Goal: Task Accomplishment & Management: Use online tool/utility

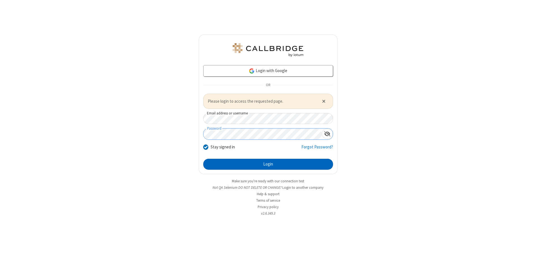
click at [268, 164] on button "Login" at bounding box center [268, 164] width 130 height 11
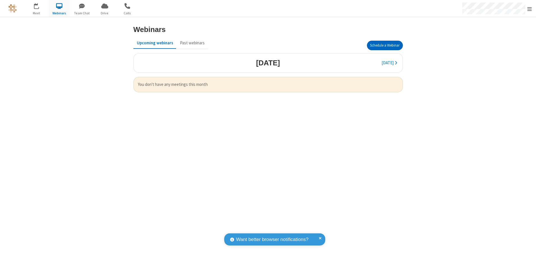
click at [385, 45] on button "Schedule a Webinar" at bounding box center [385, 46] width 36 height 10
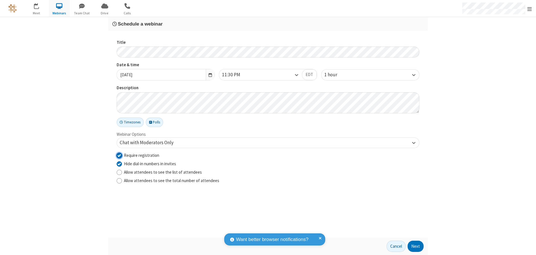
click at [119, 155] on input "Require registration" at bounding box center [119, 155] width 5 height 6
checkbox input "false"
click at [416, 246] on button "Next" at bounding box center [416, 246] width 16 height 11
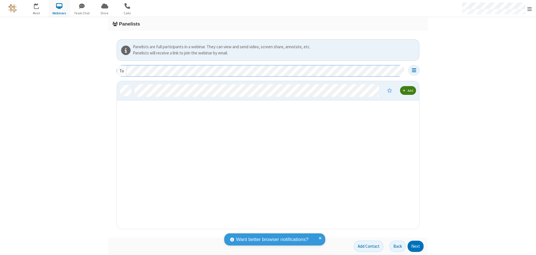
scroll to position [144, 298]
click at [416, 246] on button "Next" at bounding box center [416, 246] width 16 height 11
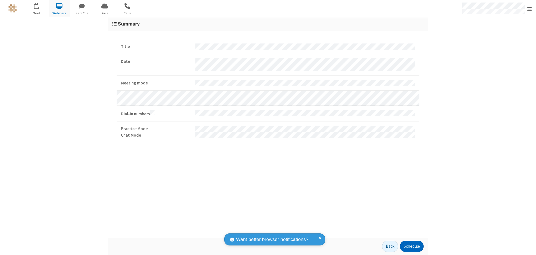
click at [412, 246] on button "Schedule" at bounding box center [412, 246] width 24 height 11
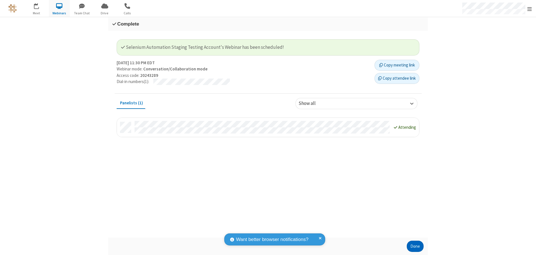
click at [415, 246] on button "Done" at bounding box center [415, 246] width 17 height 11
